Goal: Information Seeking & Learning: Check status

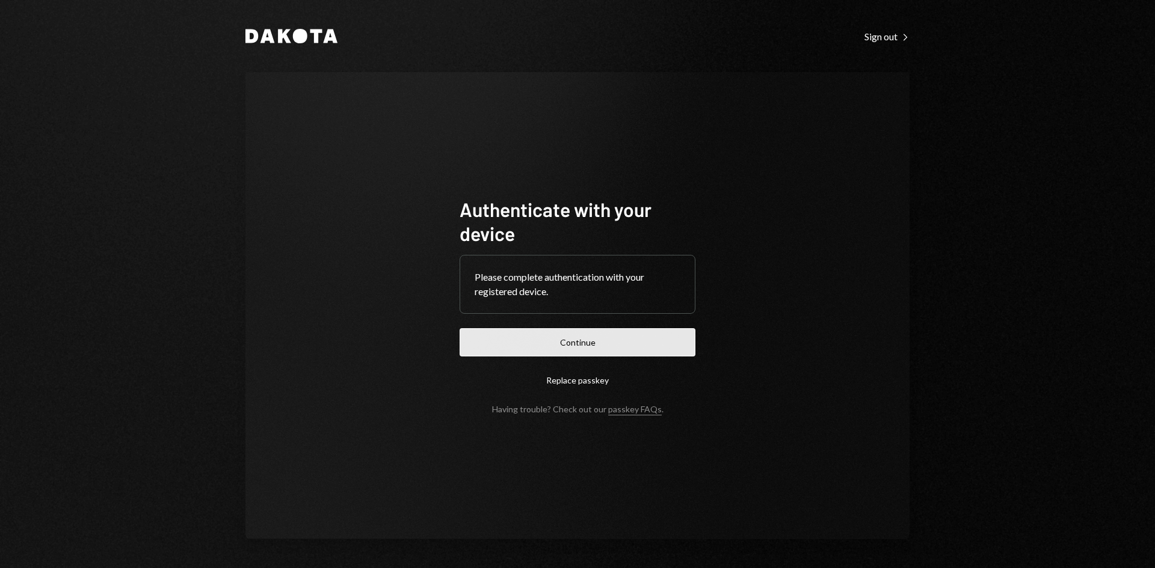
click at [680, 340] on button "Continue" at bounding box center [578, 342] width 236 height 28
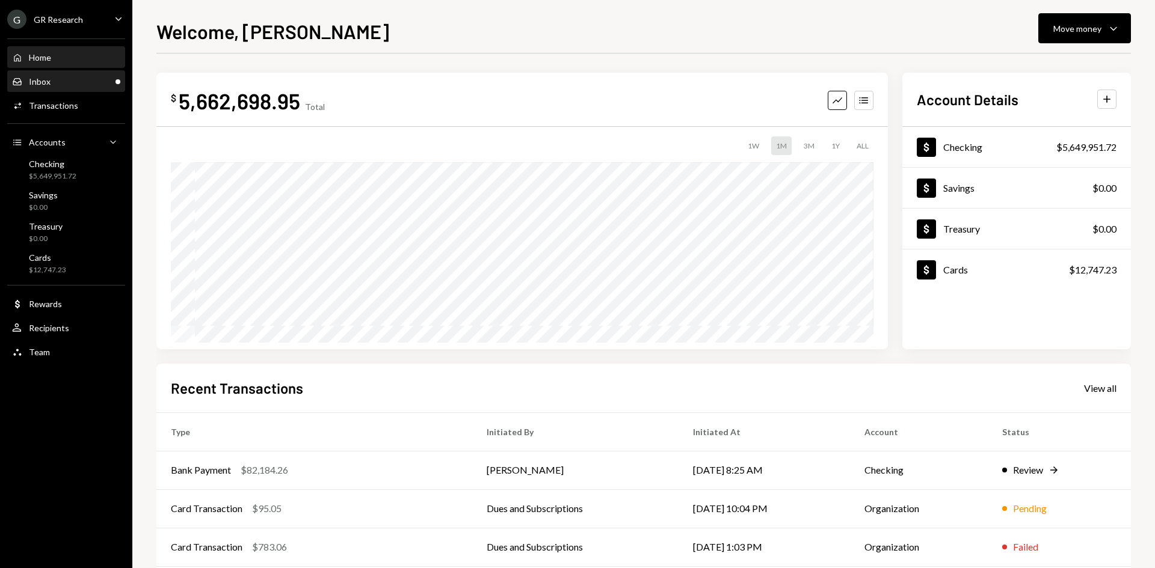
click at [73, 87] on div "Inbox Inbox" at bounding box center [66, 82] width 108 height 20
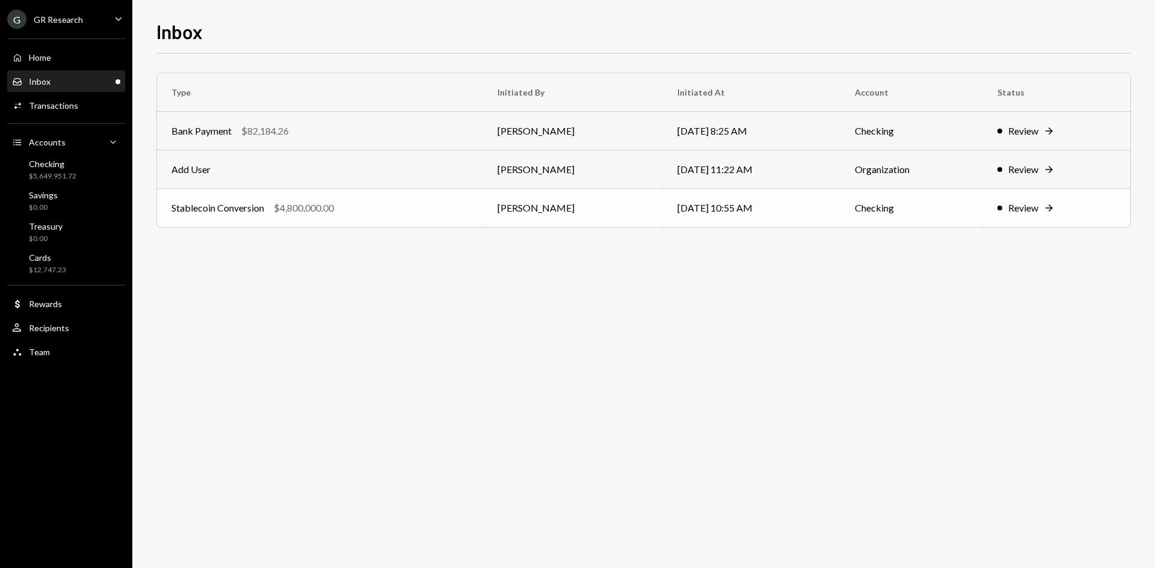
click at [484, 219] on td "[PERSON_NAME]" at bounding box center [573, 208] width 180 height 38
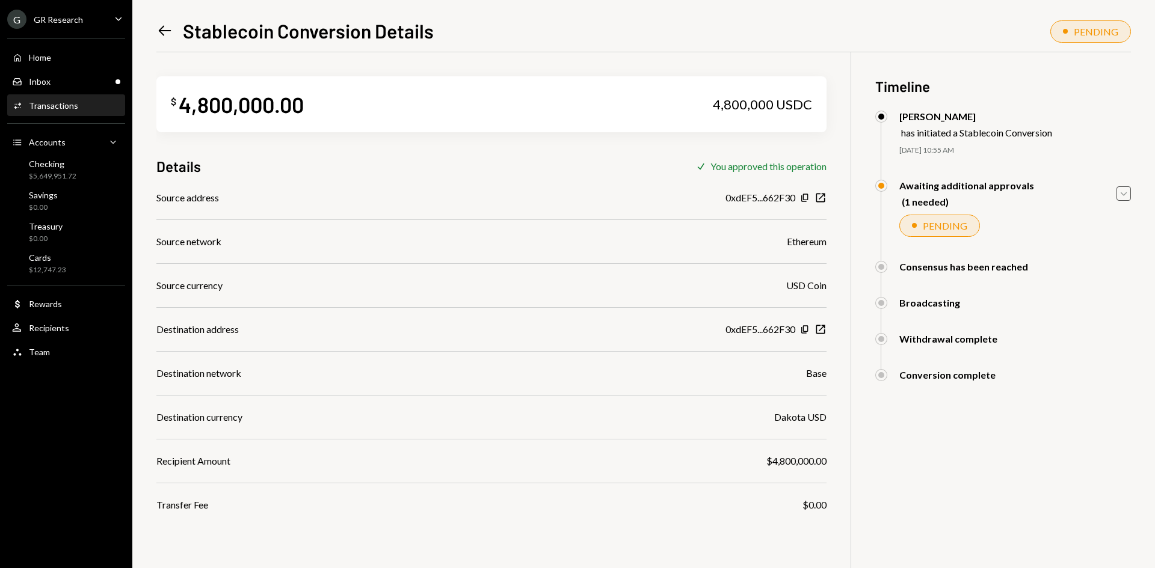
click at [1123, 190] on icon "Caret Down" at bounding box center [1123, 193] width 13 height 13
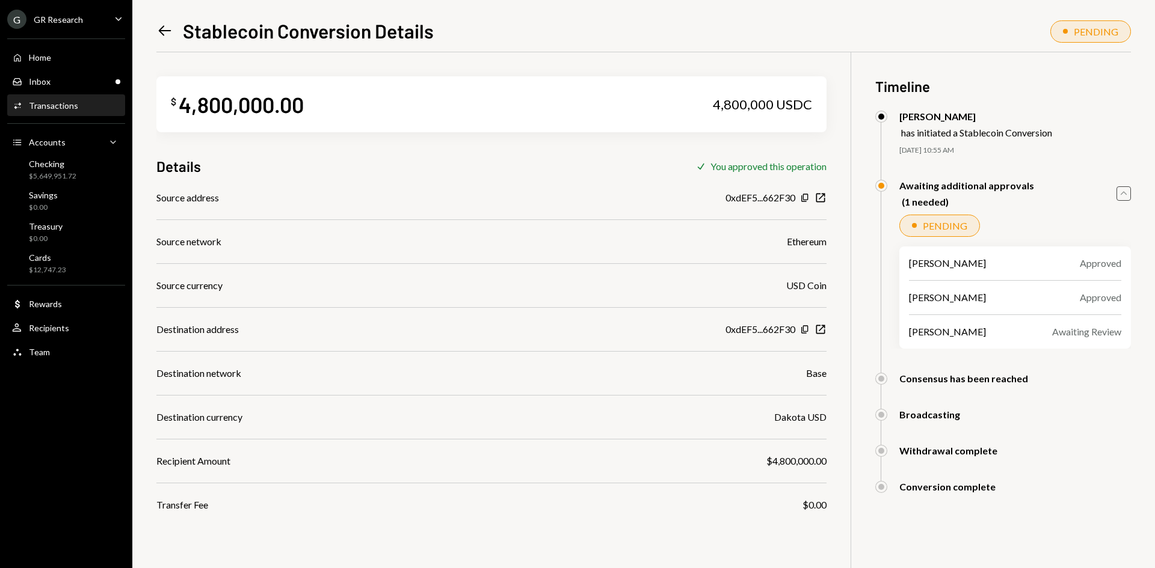
click at [168, 34] on icon "Left Arrow" at bounding box center [164, 30] width 17 height 17
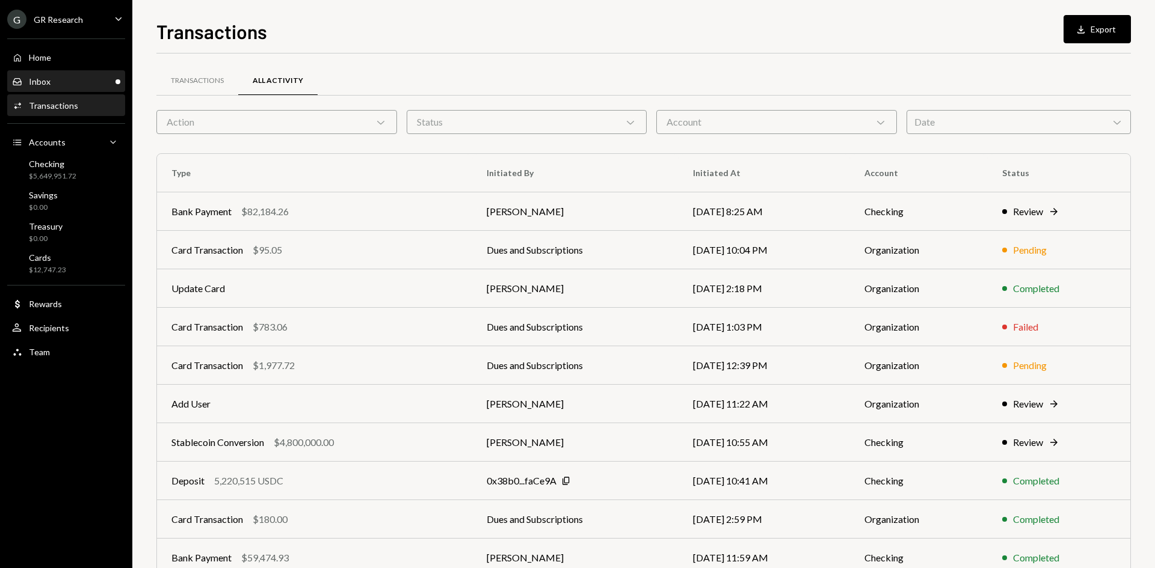
click at [70, 75] on div "Inbox Inbox" at bounding box center [66, 82] width 108 height 20
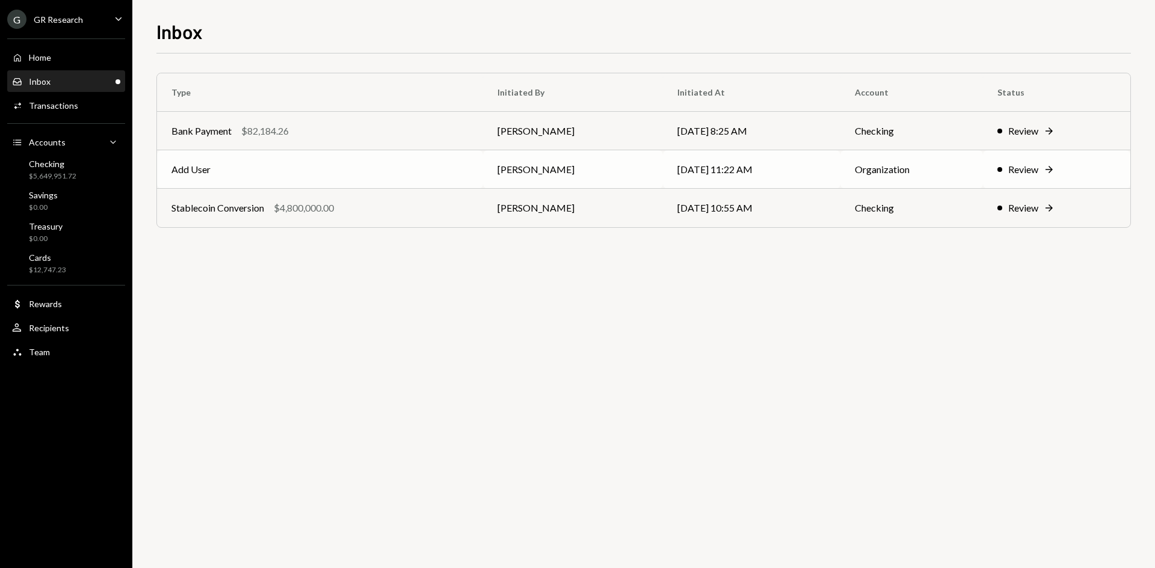
click at [447, 172] on td "Add User" at bounding box center [320, 169] width 326 height 38
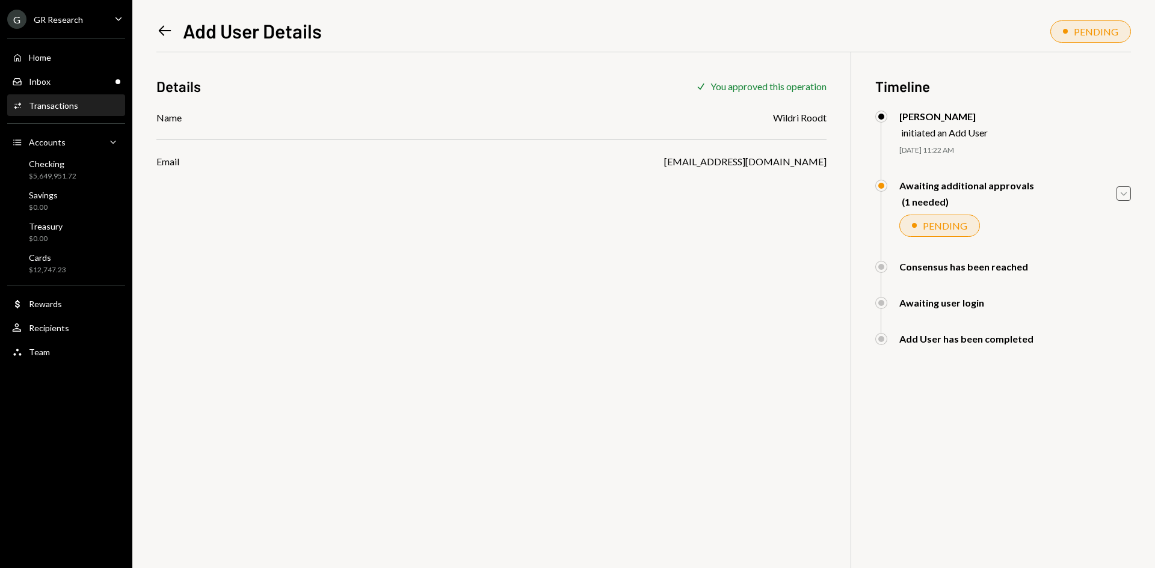
click at [1124, 197] on icon "Caret Down" at bounding box center [1123, 193] width 13 height 13
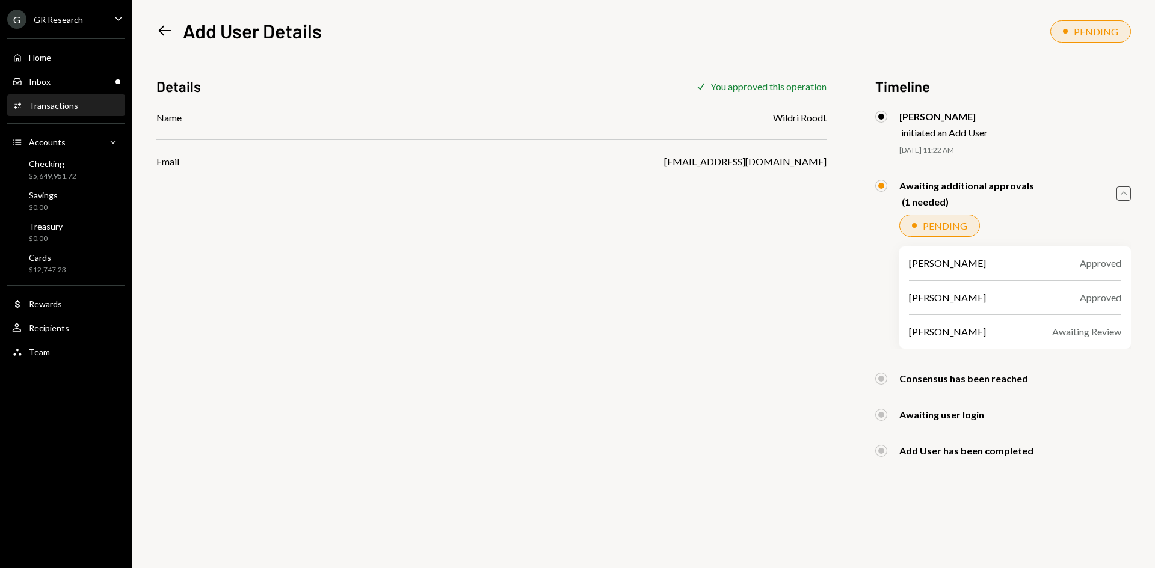
click at [161, 32] on icon at bounding box center [165, 31] width 13 height 10
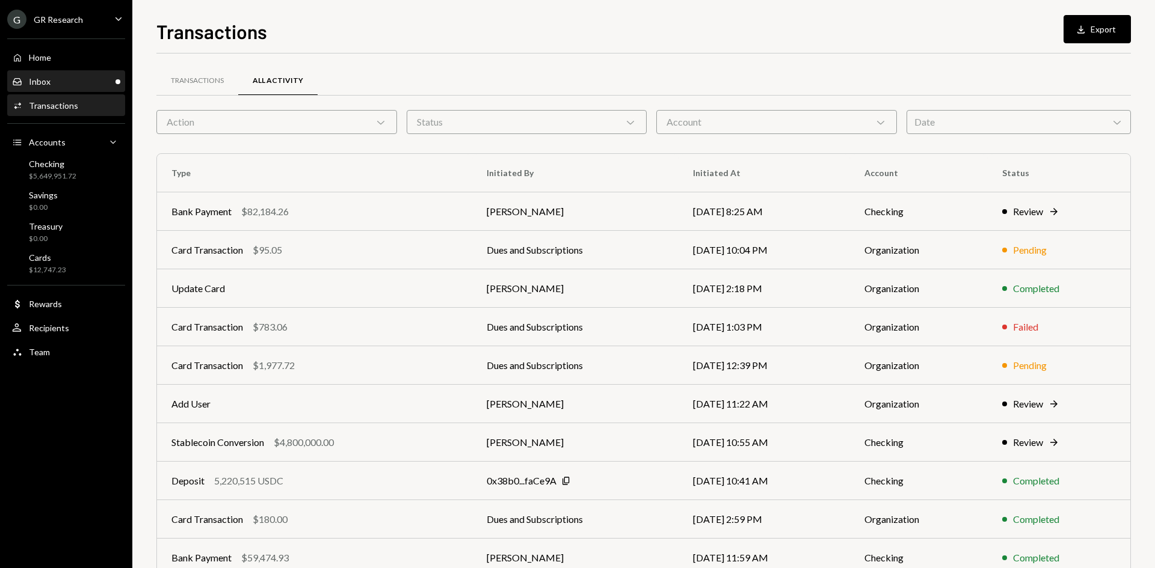
click at [102, 82] on div "Inbox Inbox" at bounding box center [66, 81] width 108 height 11
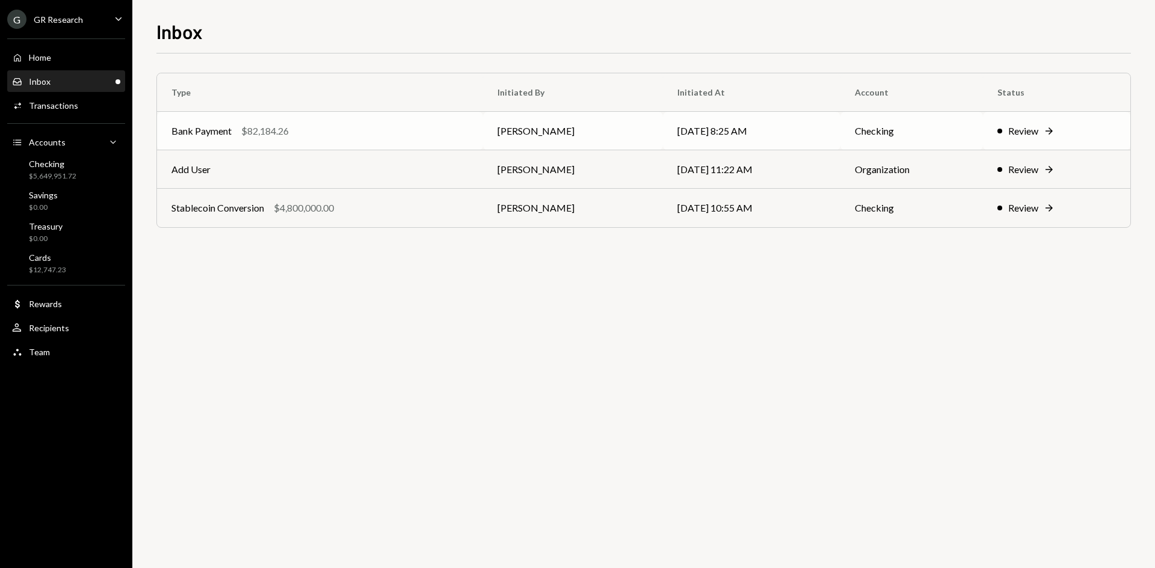
click at [446, 137] on div "Bank Payment $82,184.26" at bounding box center [319, 131] width 297 height 14
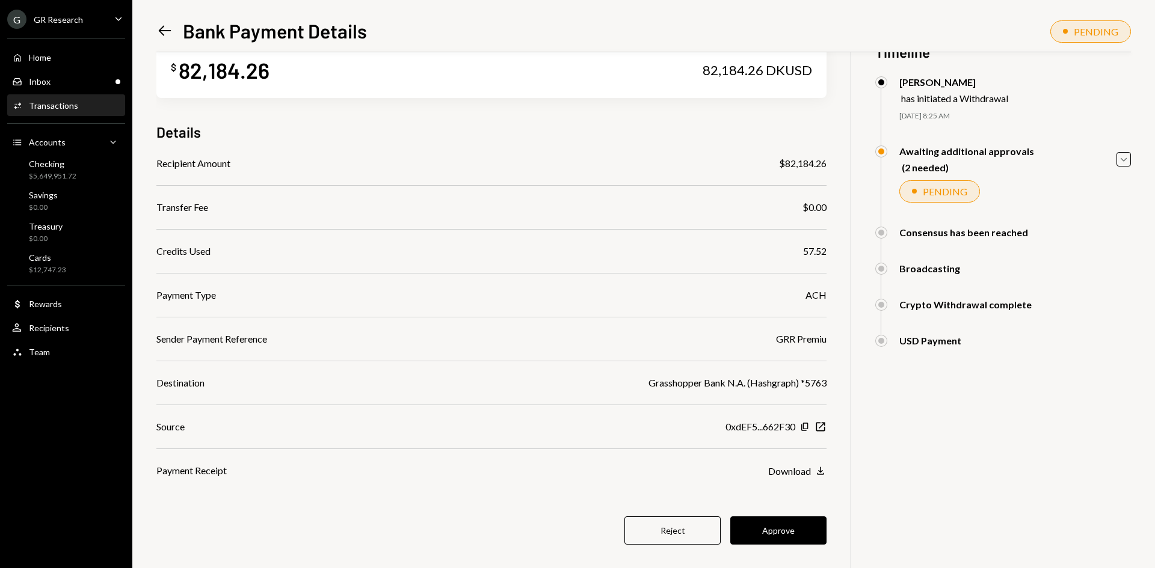
scroll to position [52, 0]
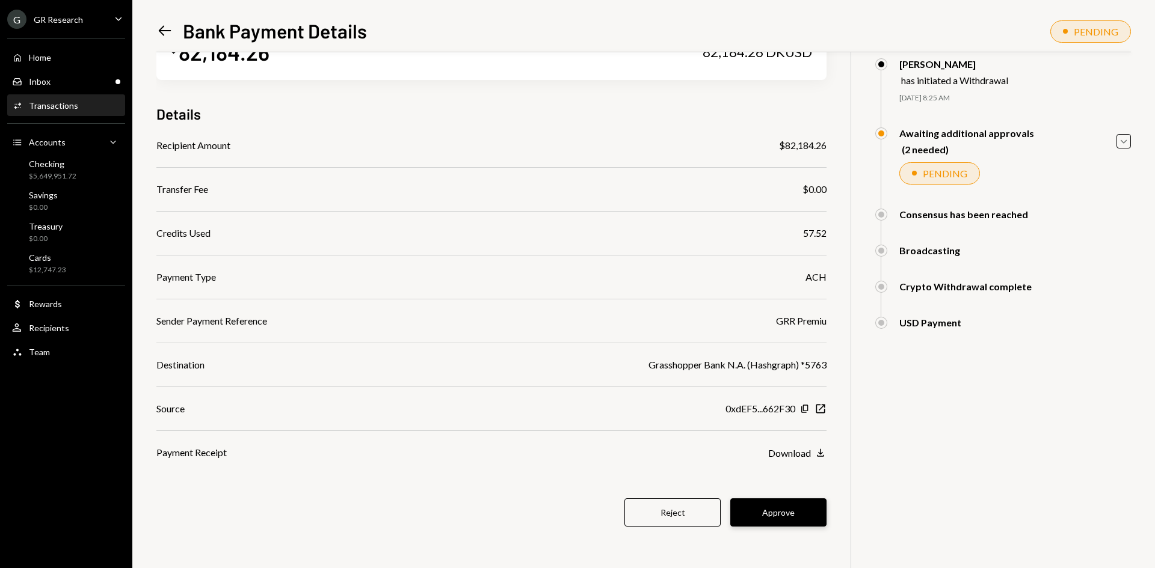
click at [792, 511] on button "Approve" at bounding box center [778, 513] width 96 height 28
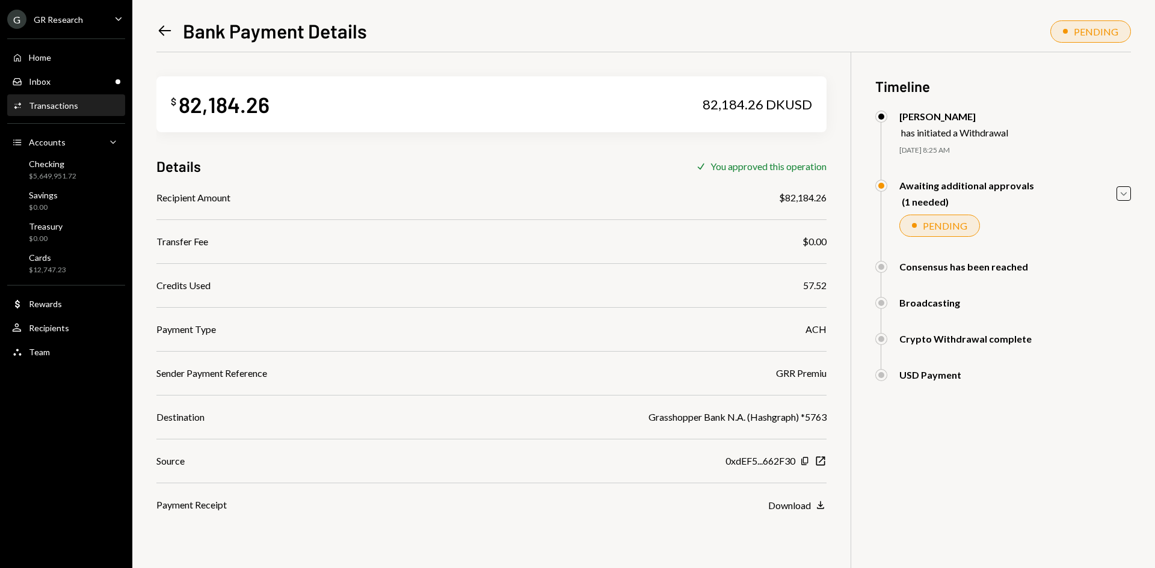
click at [164, 32] on icon "Left Arrow" at bounding box center [164, 30] width 17 height 17
